Goal: Task Accomplishment & Management: Manage account settings

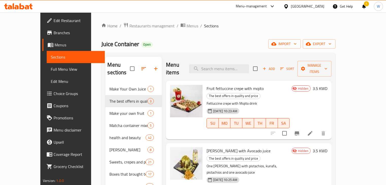
scroll to position [51, 0]
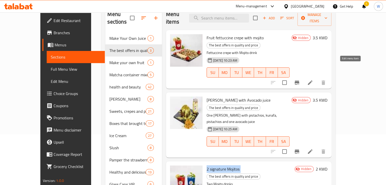
click at [313, 81] on icon at bounding box center [310, 83] width 5 height 5
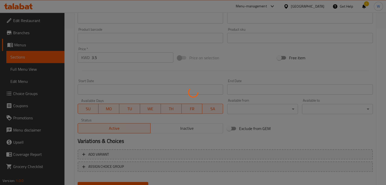
scroll to position [181, 0]
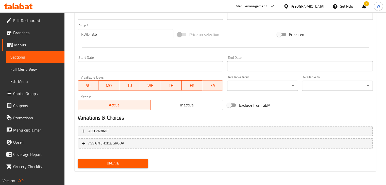
click at [115, 162] on span "Update" at bounding box center [113, 164] width 63 height 6
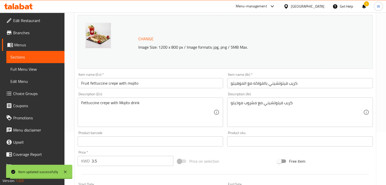
scroll to position [0, 0]
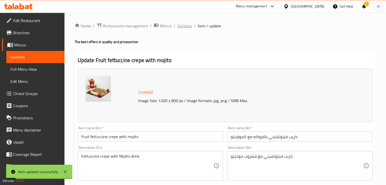
click at [189, 27] on span "Sections" at bounding box center [185, 26] width 14 height 6
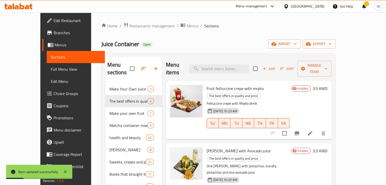
scroll to position [51, 0]
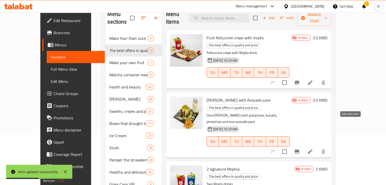
click at [313, 150] on icon at bounding box center [310, 152] width 5 height 5
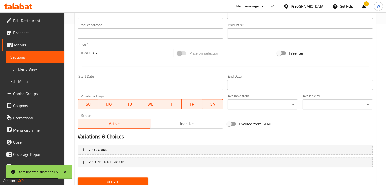
scroll to position [181, 0]
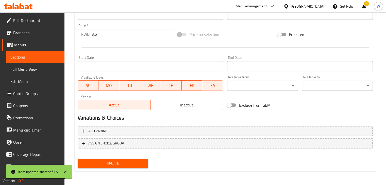
click at [120, 165] on span "Update" at bounding box center [113, 164] width 63 height 6
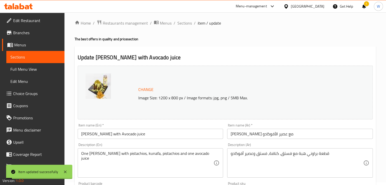
scroll to position [0, 0]
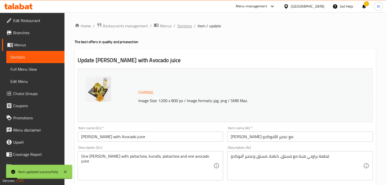
click at [186, 25] on span "Sections" at bounding box center [185, 26] width 14 height 6
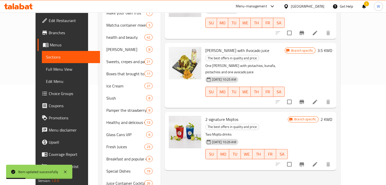
scroll to position [102, 0]
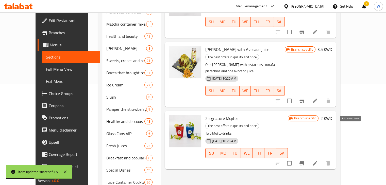
click at [318, 161] on icon at bounding box center [315, 164] width 6 height 6
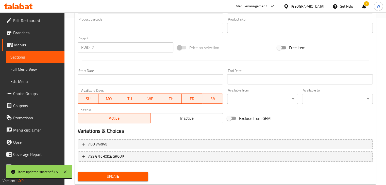
scroll to position [181, 0]
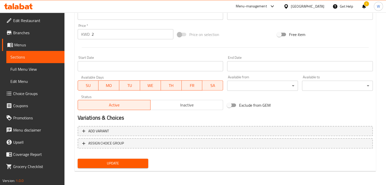
click at [124, 164] on span "Update" at bounding box center [113, 164] width 63 height 6
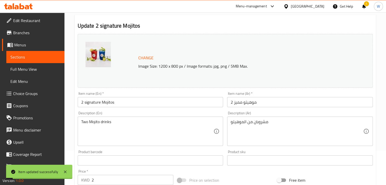
scroll to position [0, 0]
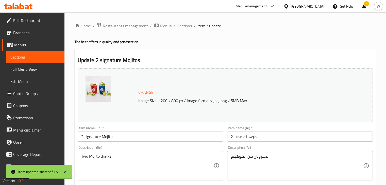
click at [183, 29] on span "Sections" at bounding box center [185, 26] width 14 height 6
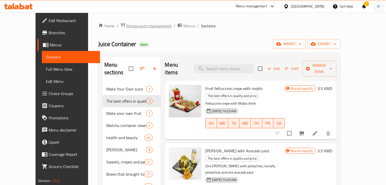
click at [127, 28] on span "Restaurants management" at bounding box center [149, 26] width 45 height 6
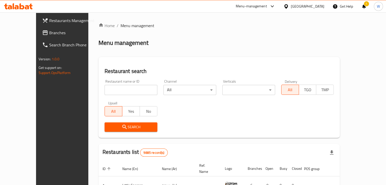
click at [128, 92] on input "search" at bounding box center [131, 90] width 53 height 10
paste input "new burger"
click at [109, 128] on span "Search" at bounding box center [131, 127] width 45 height 6
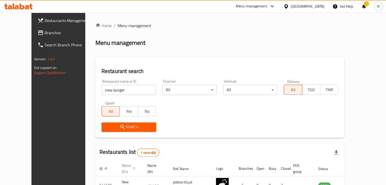
scroll to position [31, 0]
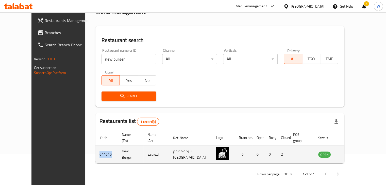
drag, startPoint x: 93, startPoint y: 148, endPoint x: 78, endPoint y: 149, distance: 15.0
click at [96, 149] on td "644610" at bounding box center [107, 155] width 22 height 18
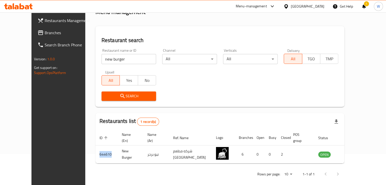
copy td "644610"
click at [112, 60] on input "new burger" at bounding box center [129, 59] width 55 height 10
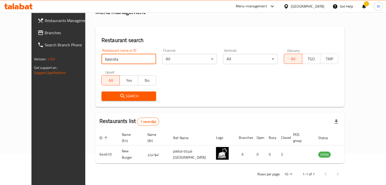
type input "bascota"
click button "Search" at bounding box center [129, 96] width 55 height 9
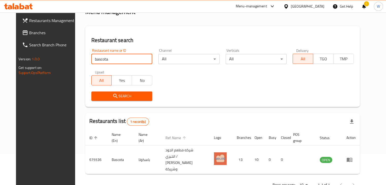
scroll to position [37, 0]
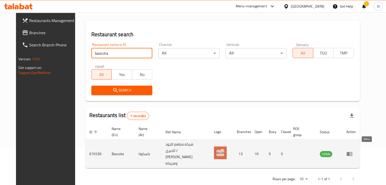
click at [353, 152] on icon "enhanced table" at bounding box center [350, 154] width 6 height 4
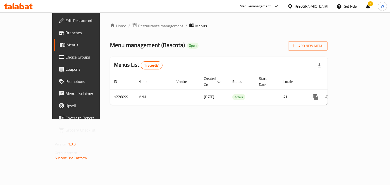
click at [66, 34] on span "Branches" at bounding box center [90, 33] width 48 height 6
